Goal: Check status: Check status

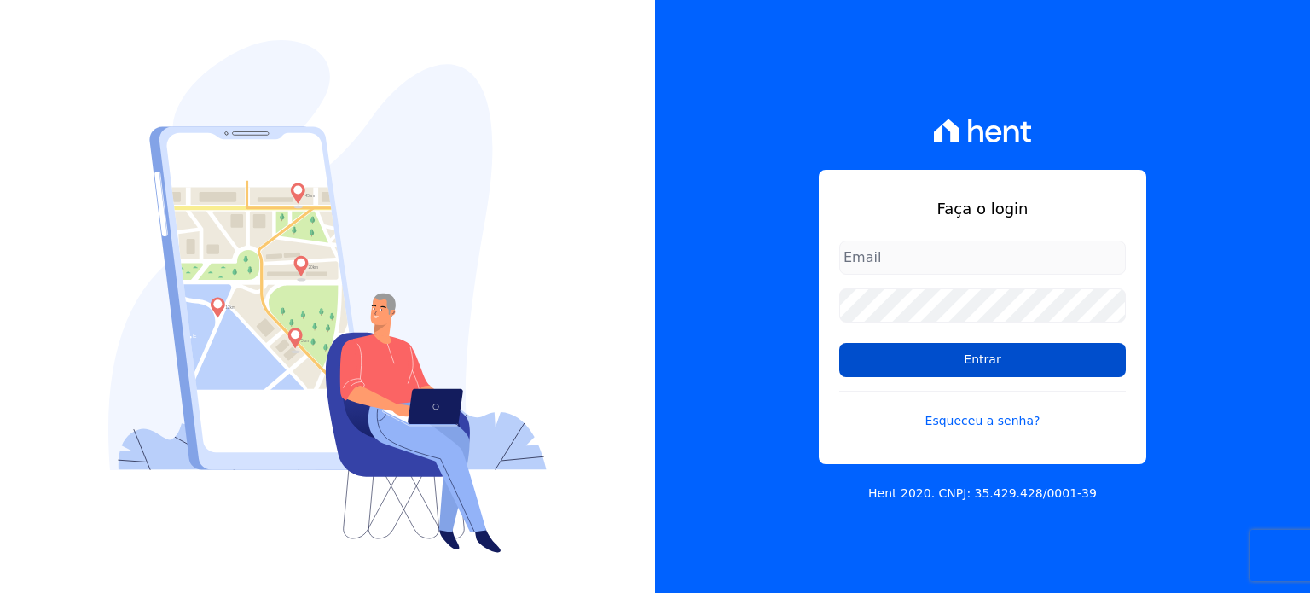
type input "[EMAIL_ADDRESS][DOMAIN_NAME]"
click at [969, 352] on input "Entrar" at bounding box center [982, 360] width 286 height 34
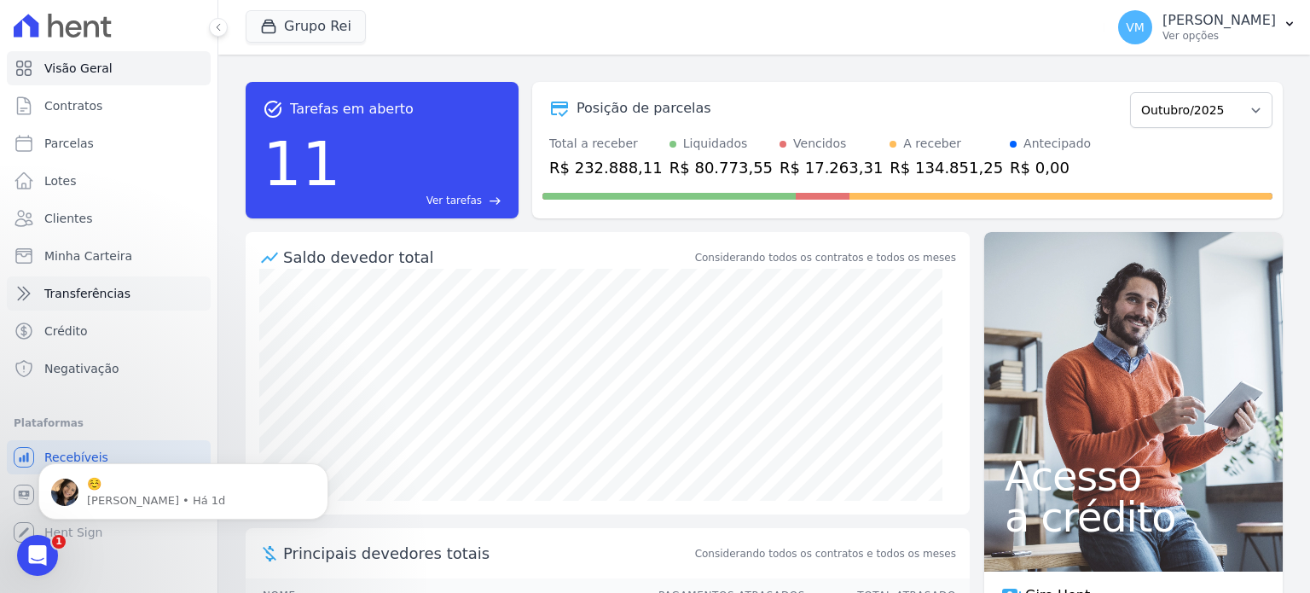
click at [78, 286] on span "Transferências" at bounding box center [87, 293] width 86 height 17
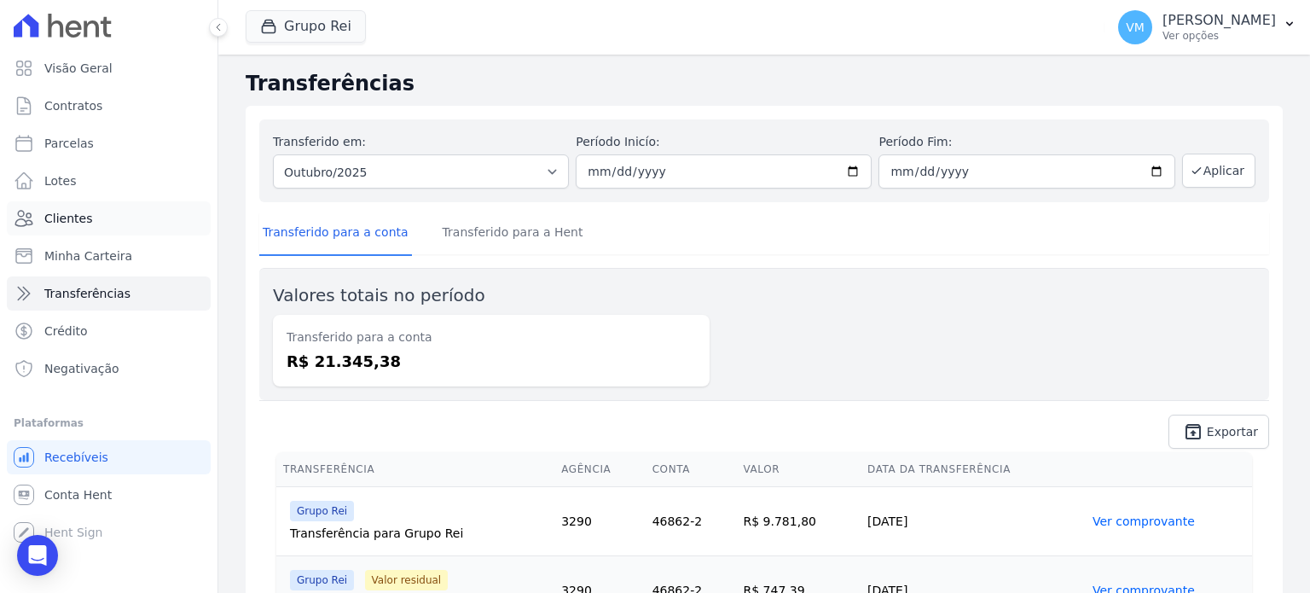
click at [75, 218] on span "Clientes" at bounding box center [68, 218] width 48 height 17
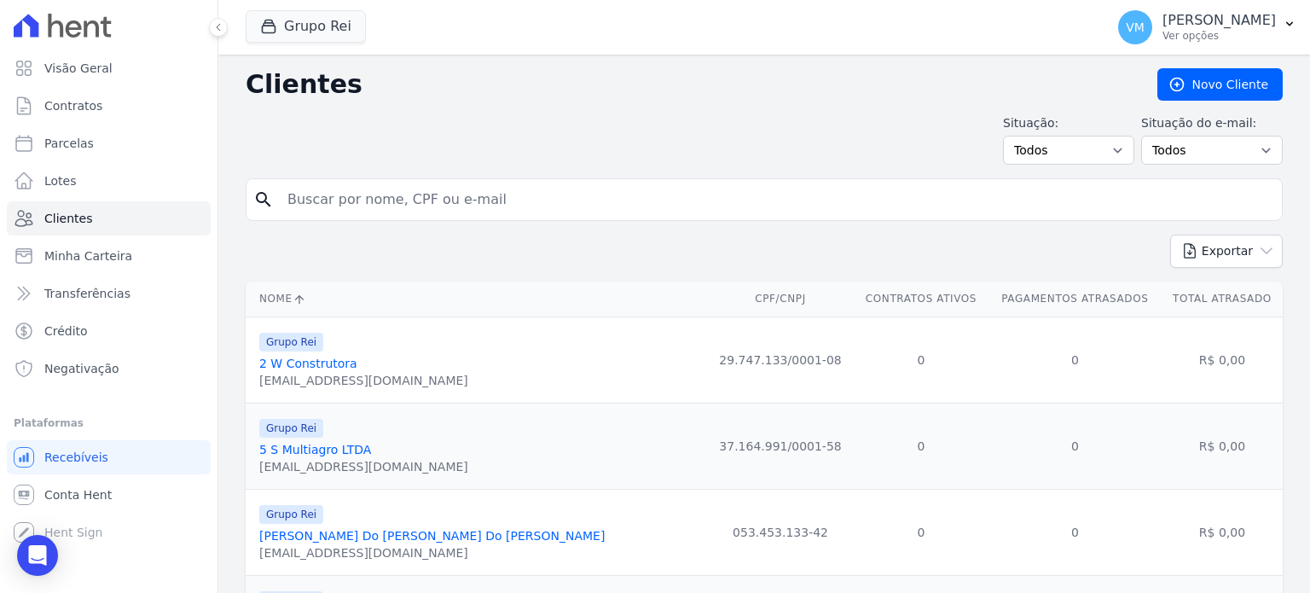
click at [368, 195] on input "search" at bounding box center [776, 199] width 998 height 34
click at [873, 196] on input "search" at bounding box center [776, 199] width 998 height 34
paste input "[PERSON_NAME] DO [PERSON_NAME]"
type input "[PERSON_NAME] DO [PERSON_NAME]"
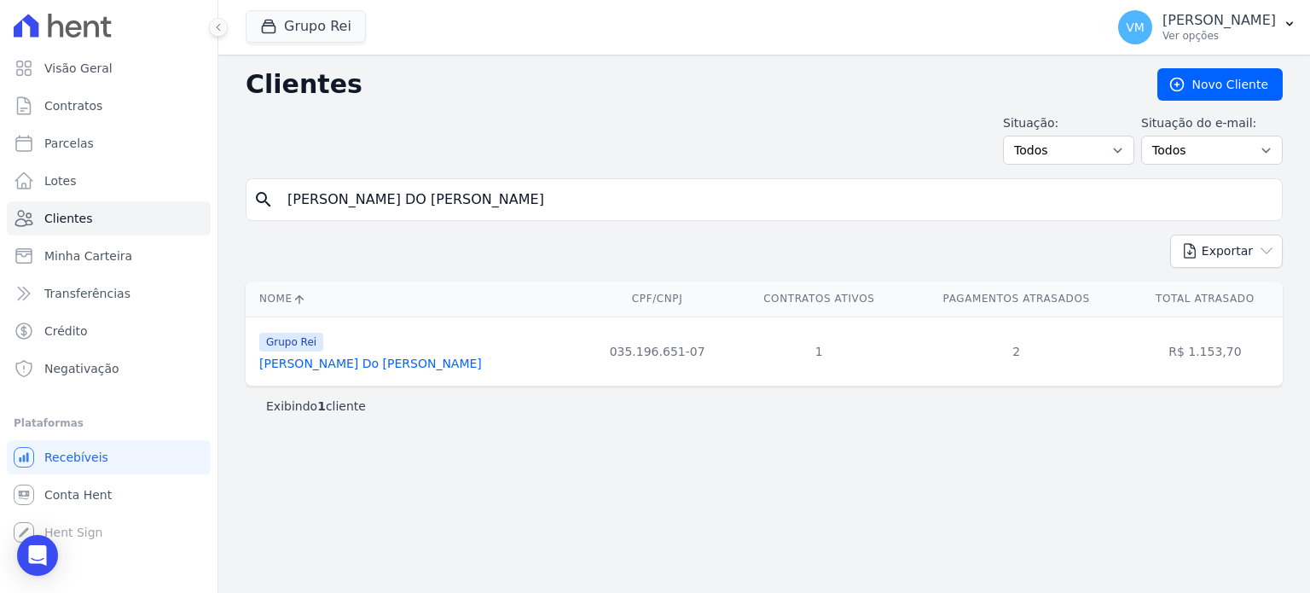
click at [426, 367] on link "[PERSON_NAME] Do [PERSON_NAME]" at bounding box center [370, 363] width 223 height 14
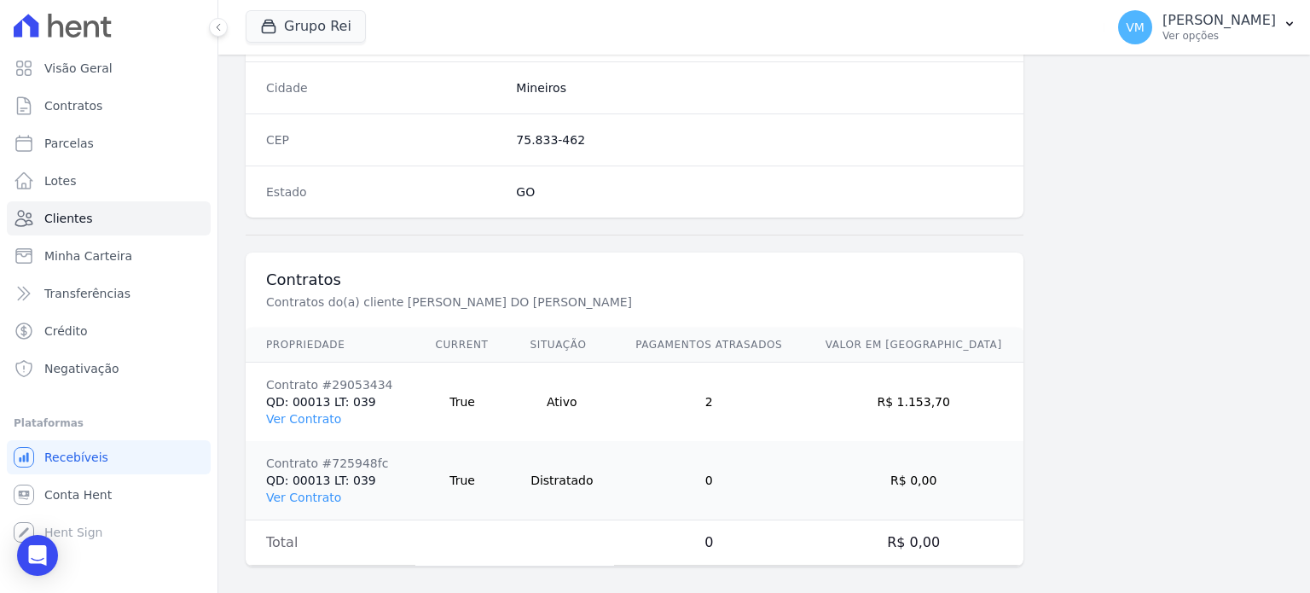
scroll to position [1075, 0]
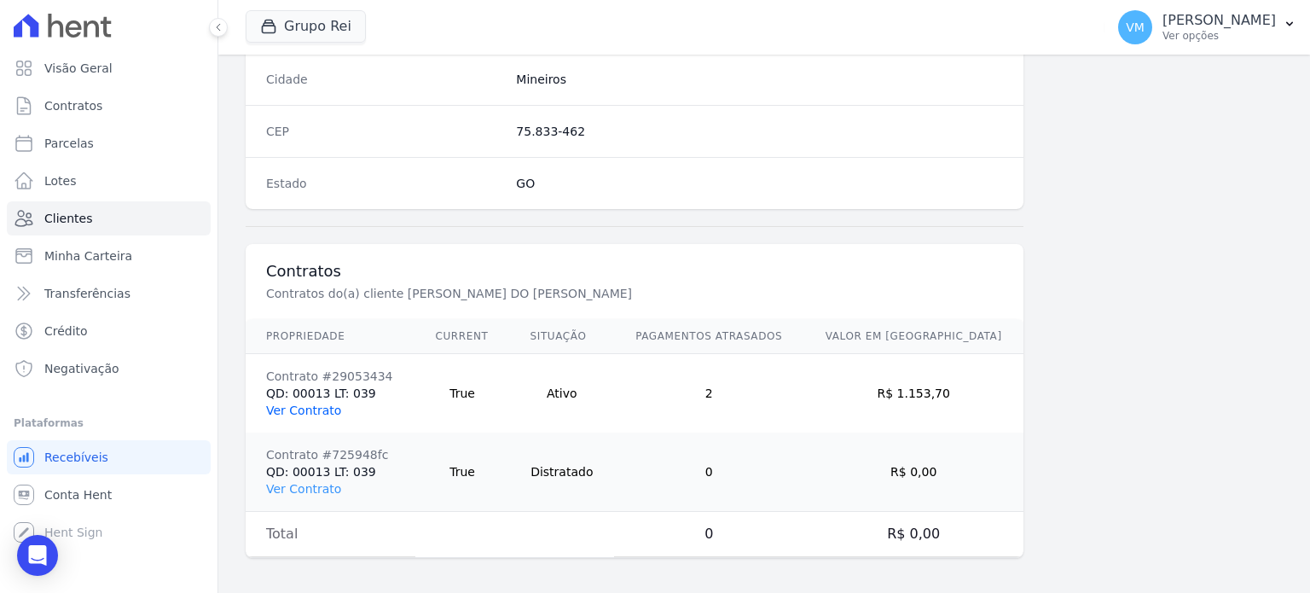
click at [324, 408] on link "Ver Contrato" at bounding box center [303, 410] width 75 height 14
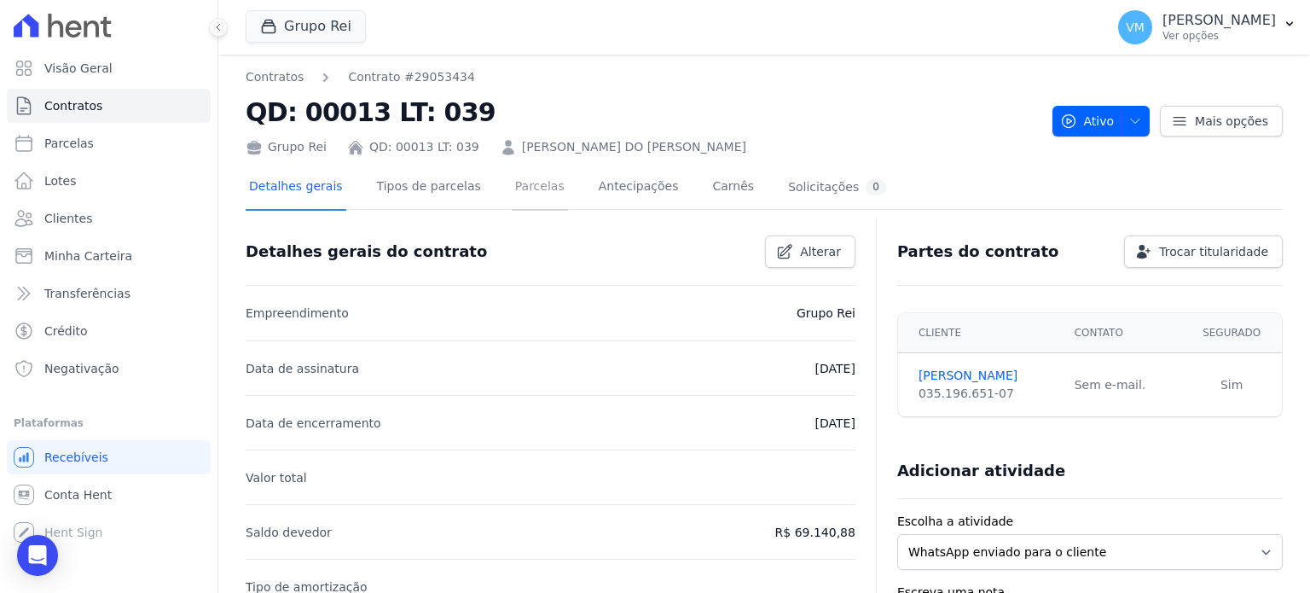
click at [522, 183] on link "Parcelas" at bounding box center [540, 187] width 56 height 45
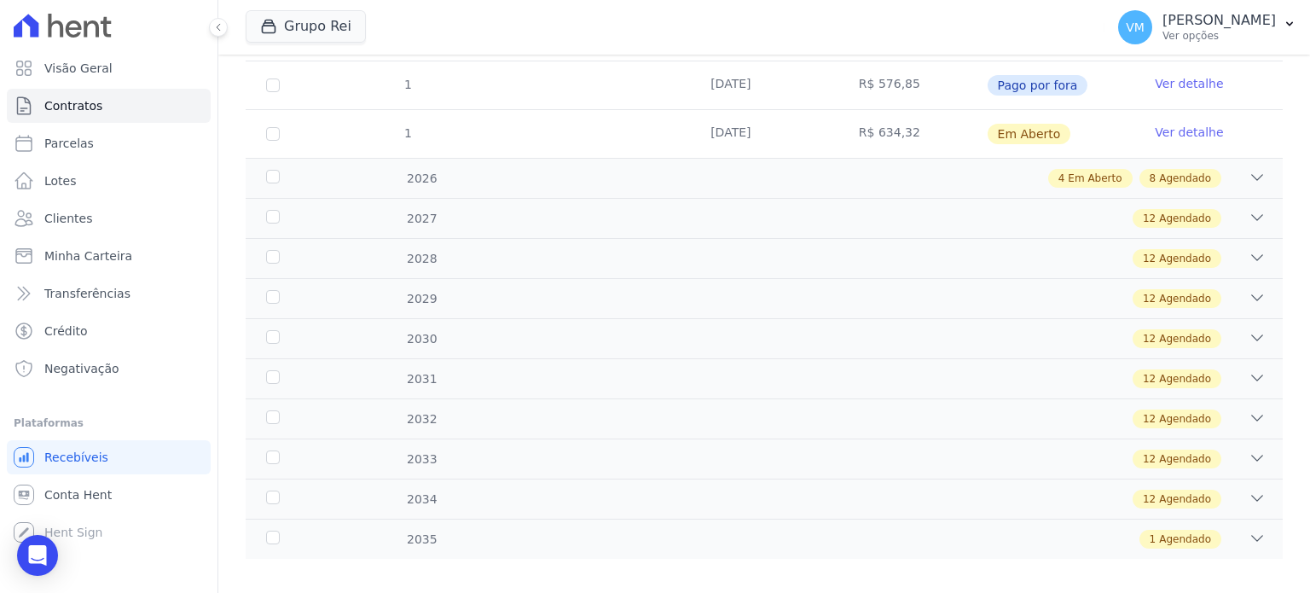
scroll to position [720, 0]
